Goal: Entertainment & Leisure: Browse casually

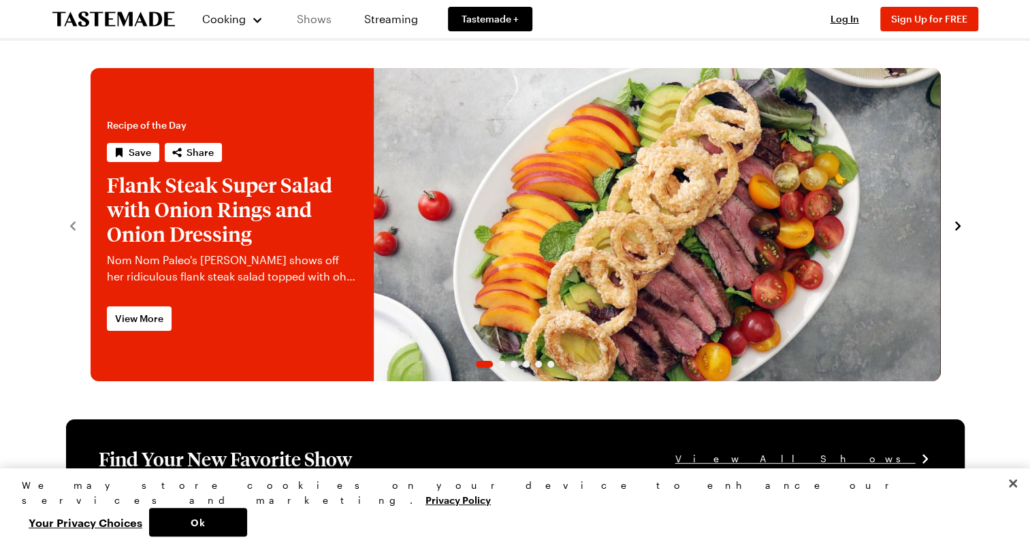
click at [329, 18] on link "Shows" at bounding box center [314, 19] width 62 height 38
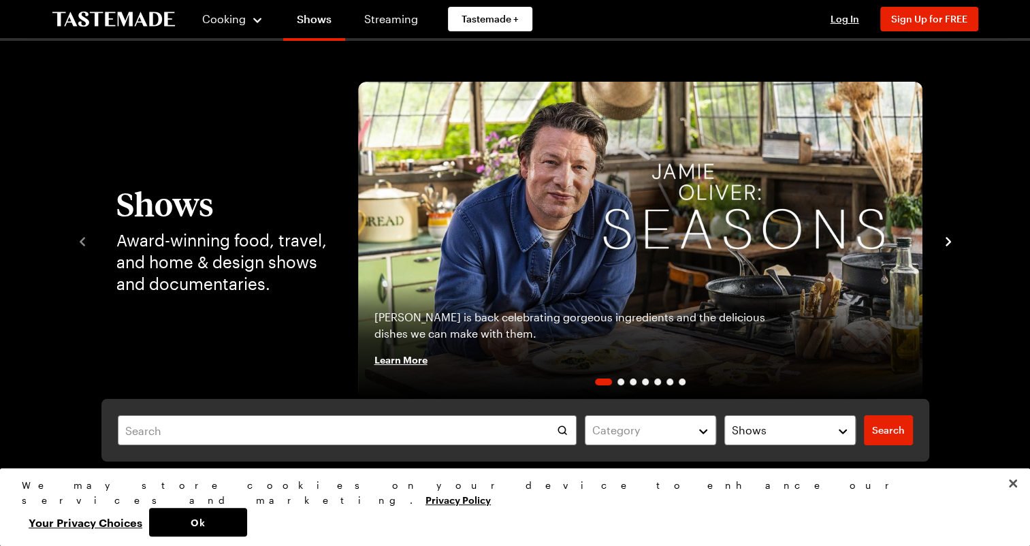
click at [950, 239] on icon "navigate to next item" at bounding box center [948, 242] width 14 height 14
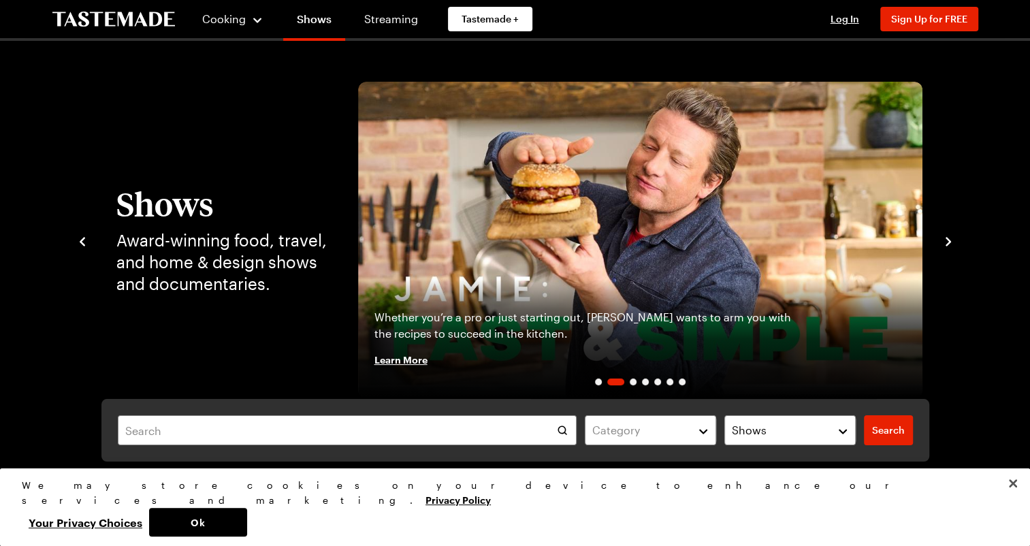
click at [950, 239] on icon "navigate to next item" at bounding box center [948, 242] width 14 height 14
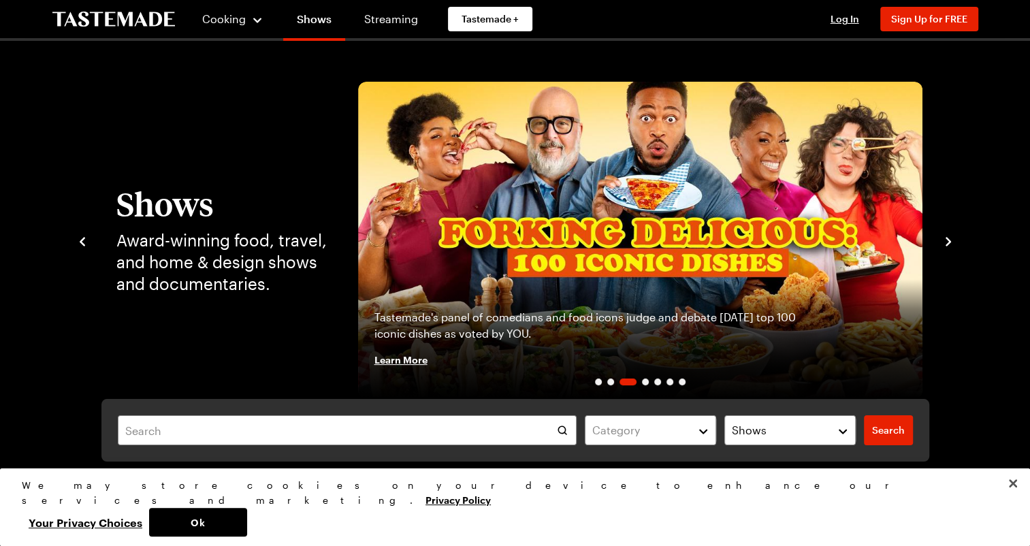
click at [950, 239] on icon "navigate to next item" at bounding box center [948, 242] width 14 height 14
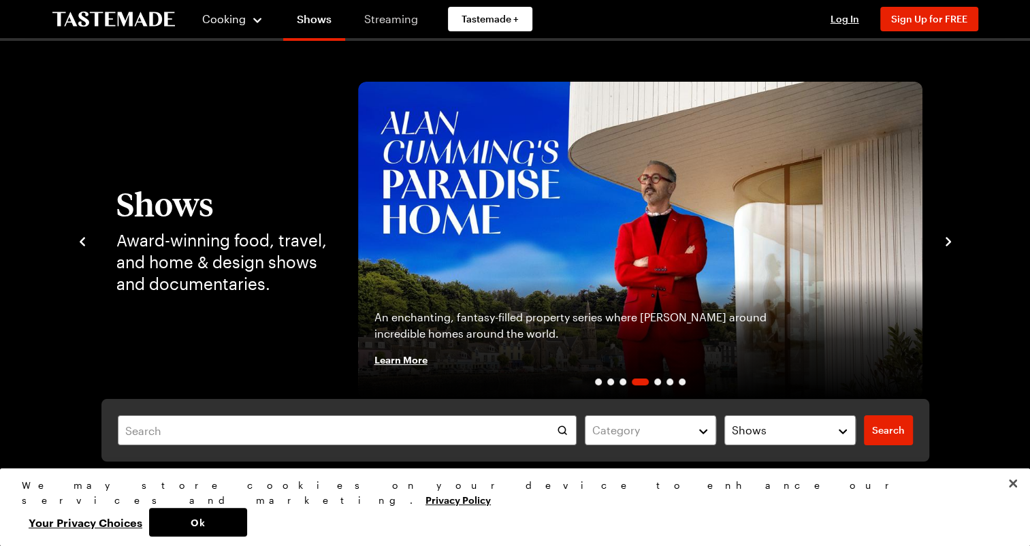
click at [393, 22] on link "Streaming" at bounding box center [391, 19] width 81 height 38
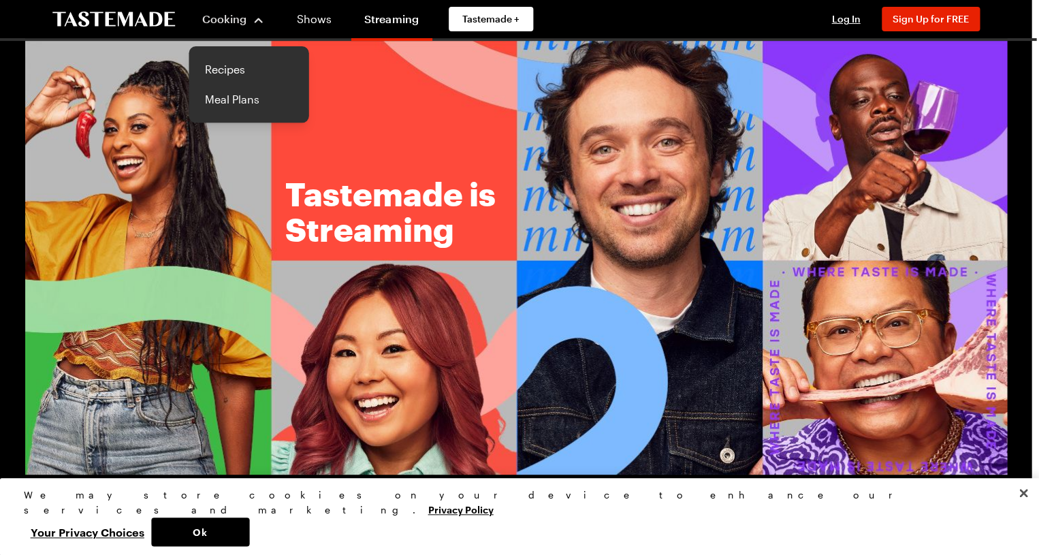
click at [211, 23] on span "Cooking" at bounding box center [224, 18] width 44 height 13
